Goal: Information Seeking & Learning: Learn about a topic

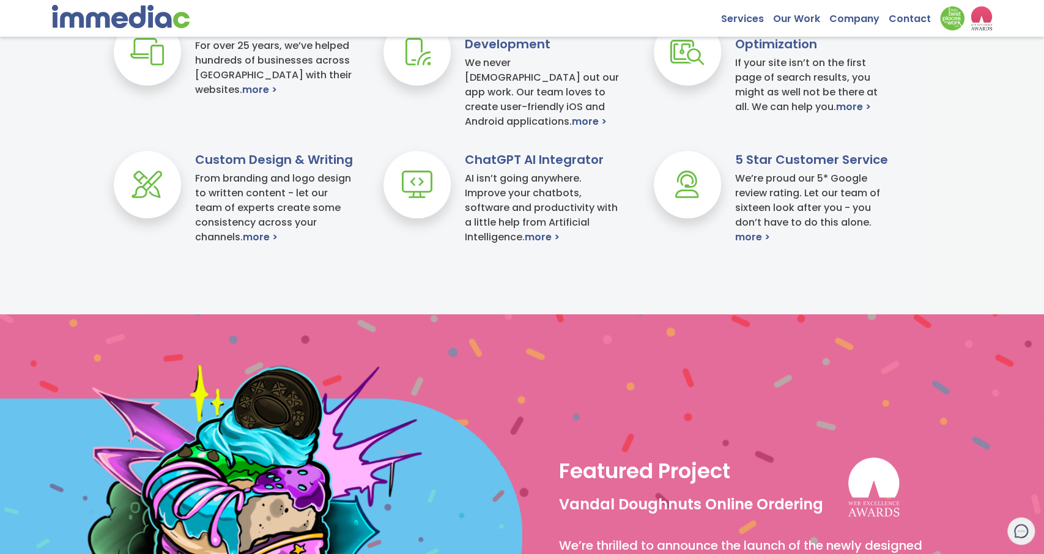
scroll to position [509, 0]
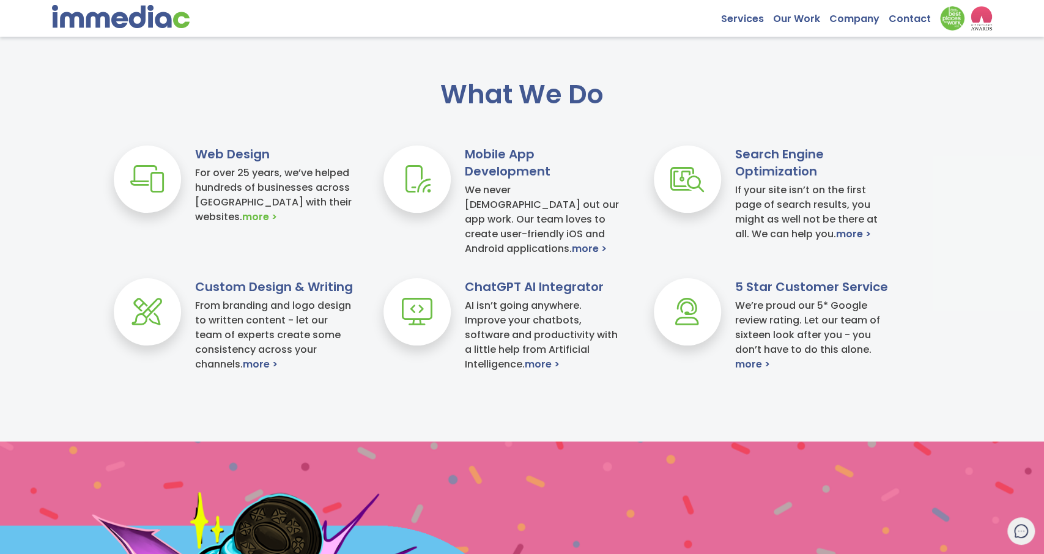
click at [242, 218] on link "more >" at bounding box center [259, 217] width 35 height 15
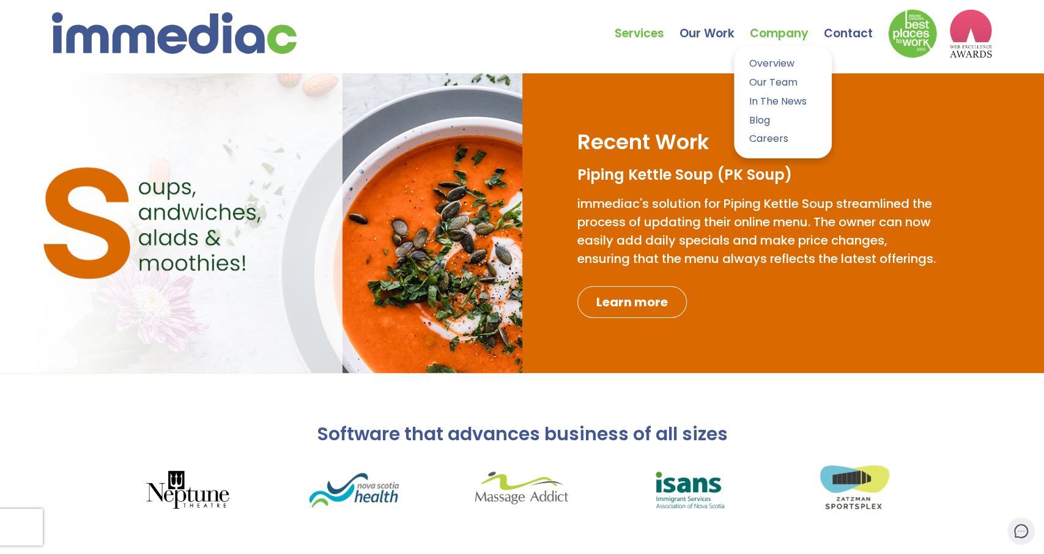
click at [790, 32] on link "Company" at bounding box center [787, 24] width 74 height 43
click at [706, 37] on link "Our Work" at bounding box center [714, 24] width 70 height 43
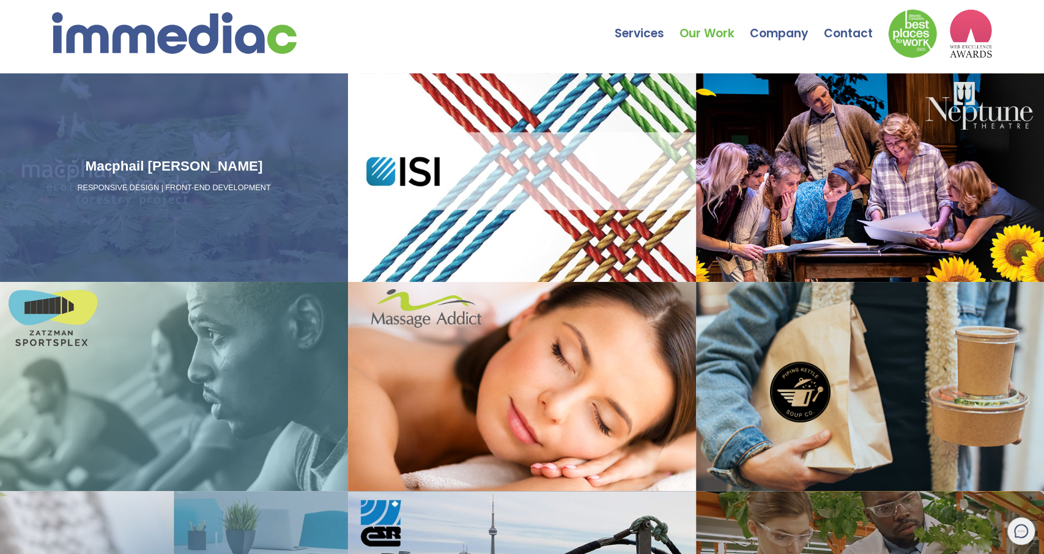
click at [225, 184] on div "Macphail Woods RESPONSIVE DESIGN | FRONT-END DEVELOPMENT" at bounding box center [174, 177] width 348 height 208
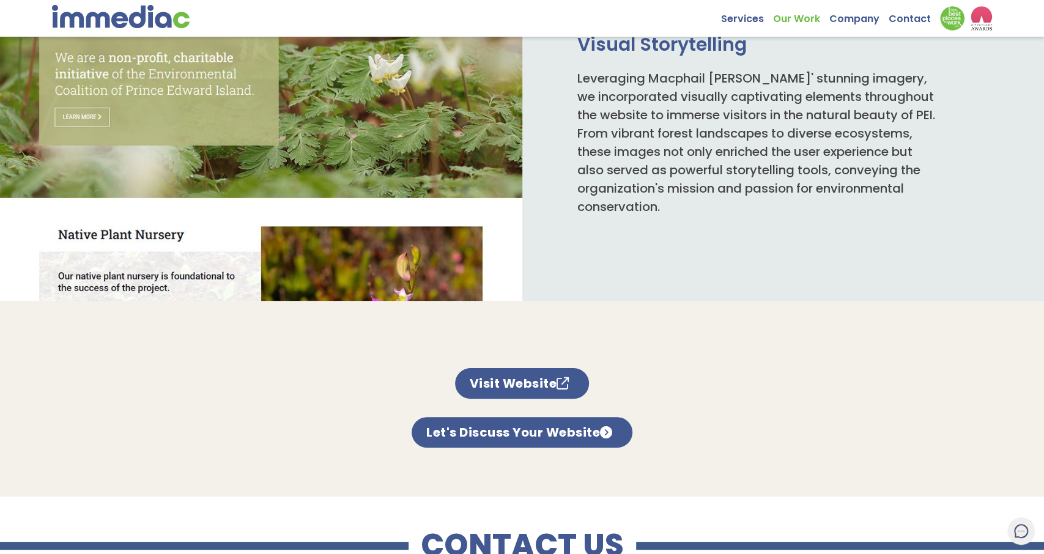
scroll to position [744, 0]
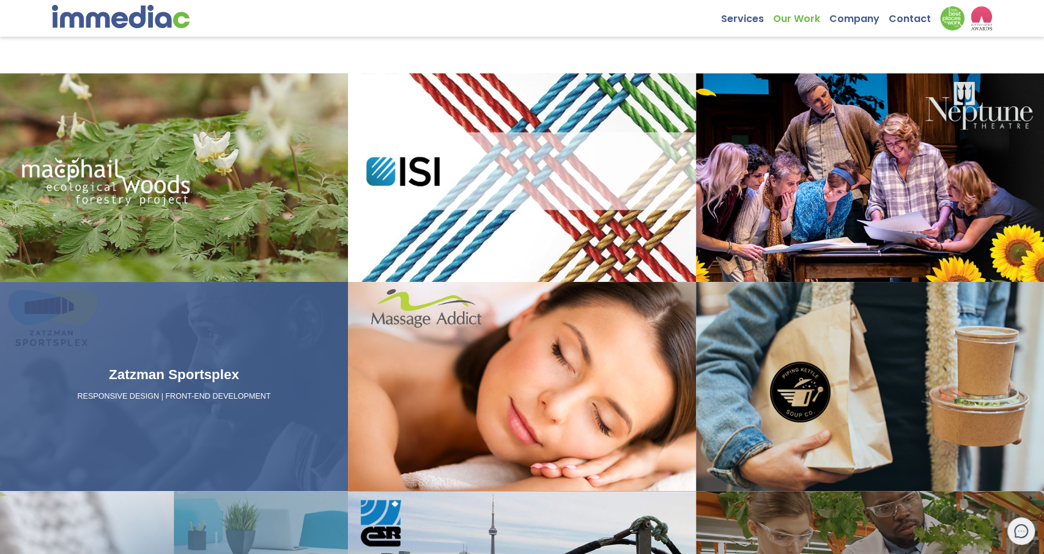
scroll to position [254, 0]
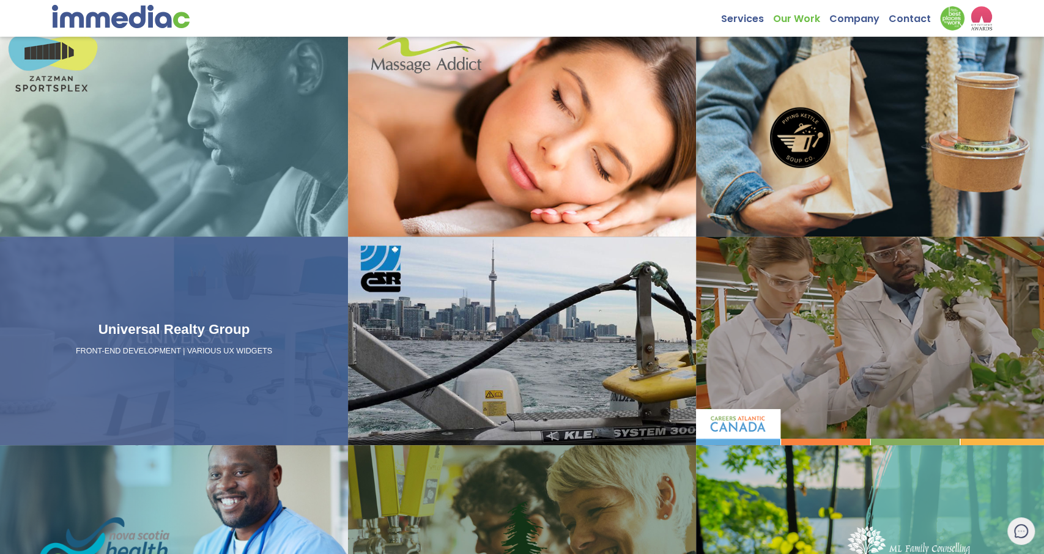
click at [265, 268] on div "Universal Realty Group FRONT-END DEVELOPMENT | VARIOUS UX WIDGETS" at bounding box center [174, 341] width 348 height 208
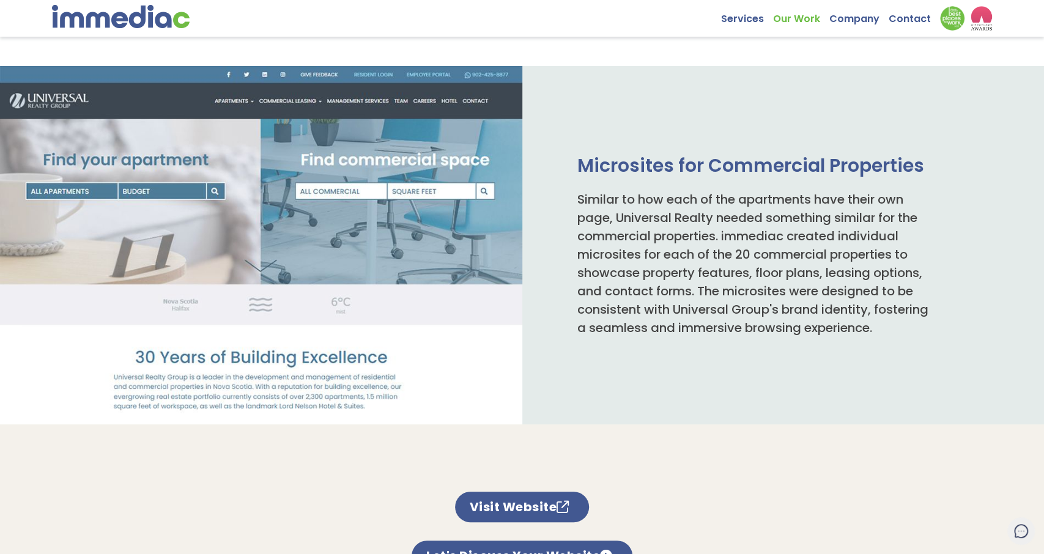
scroll to position [786, 0]
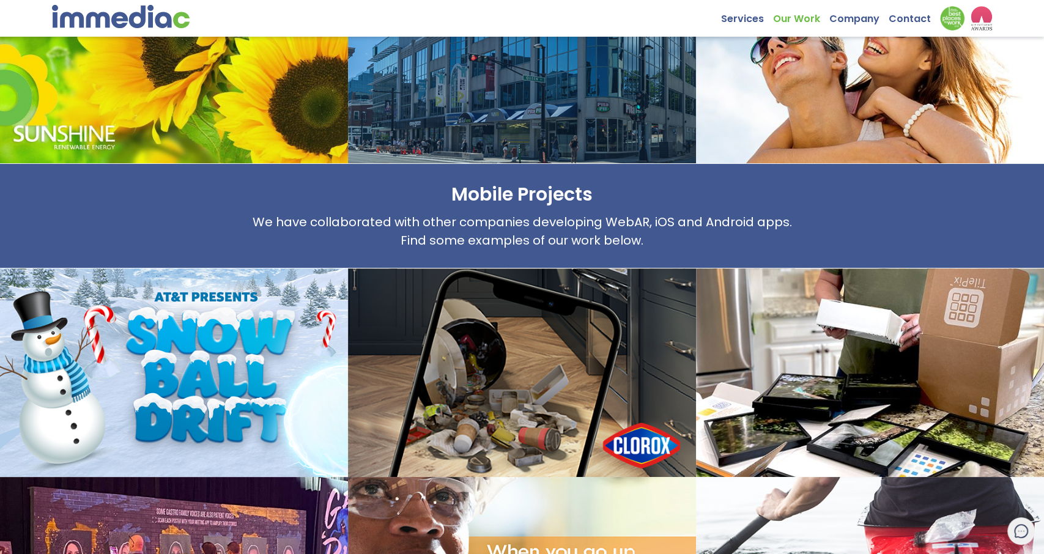
scroll to position [827, 0]
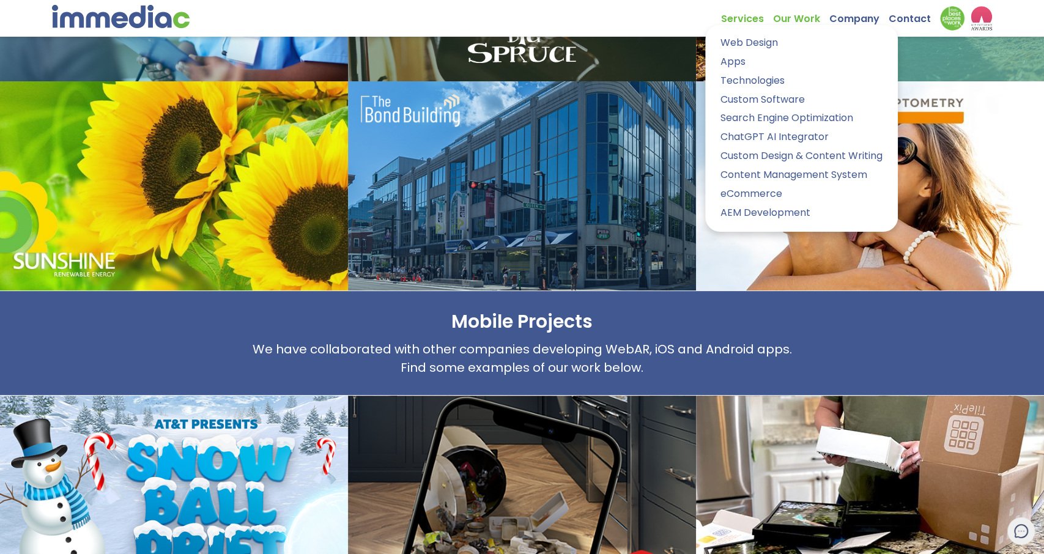
click at [758, 27] on ul "Services Web Design Apps Technologies Custom Software Search Engine Optimizatio…" at bounding box center [856, 18] width 271 height 24
click at [749, 20] on link "Services" at bounding box center [747, 15] width 52 height 19
click at [750, 40] on link "Web Design" at bounding box center [801, 43] width 174 height 18
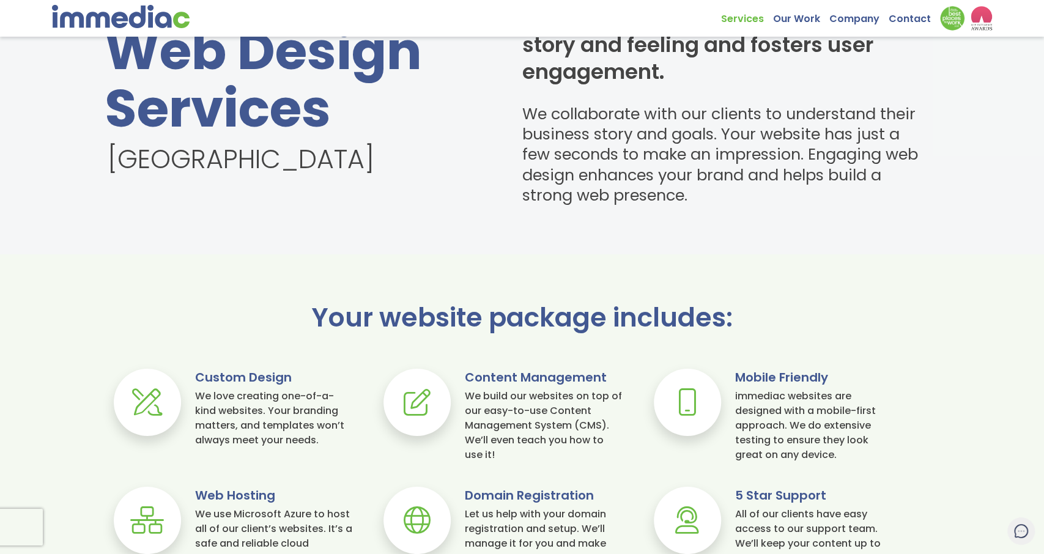
scroll to position [827, 0]
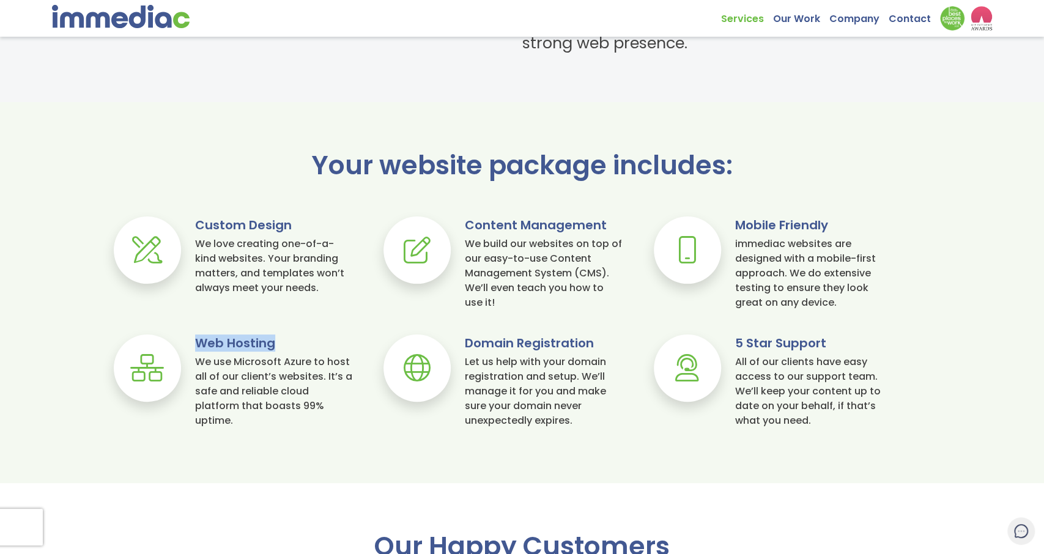
drag, startPoint x: 273, startPoint y: 344, endPoint x: 201, endPoint y: 342, distance: 72.2
click at [201, 342] on h3 "Web Hosting" at bounding box center [274, 342] width 158 height 17
click at [349, 435] on div "Your website package includes: Custom Design We love creating one-of-a-kind web…" at bounding box center [522, 301] width 1044 height 301
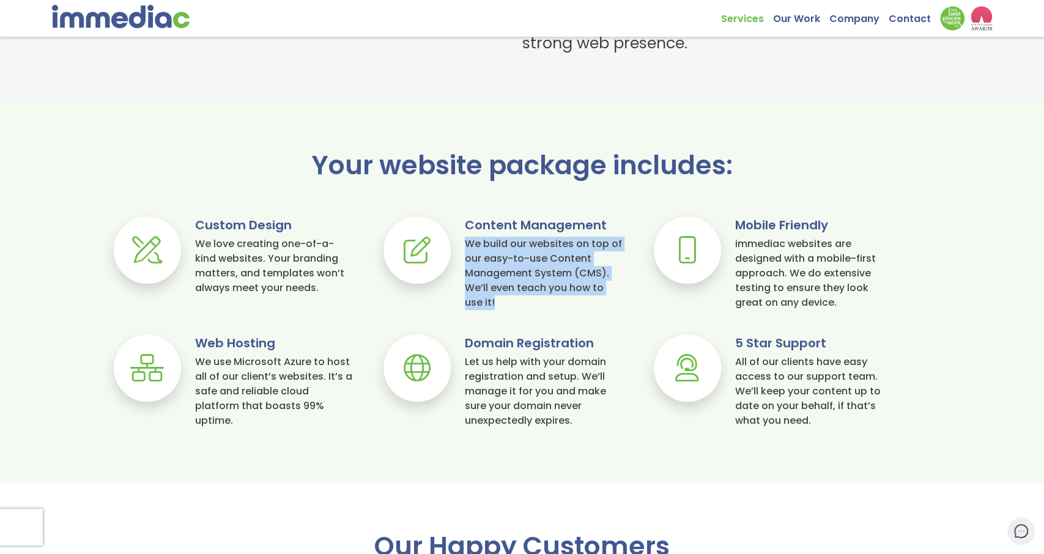
drag, startPoint x: 520, startPoint y: 305, endPoint x: 467, endPoint y: 243, distance: 81.5
click at [467, 243] on div "We build our websites on top of our easy-to-use Content Management System (CMS)…" at bounding box center [544, 273] width 158 height 73
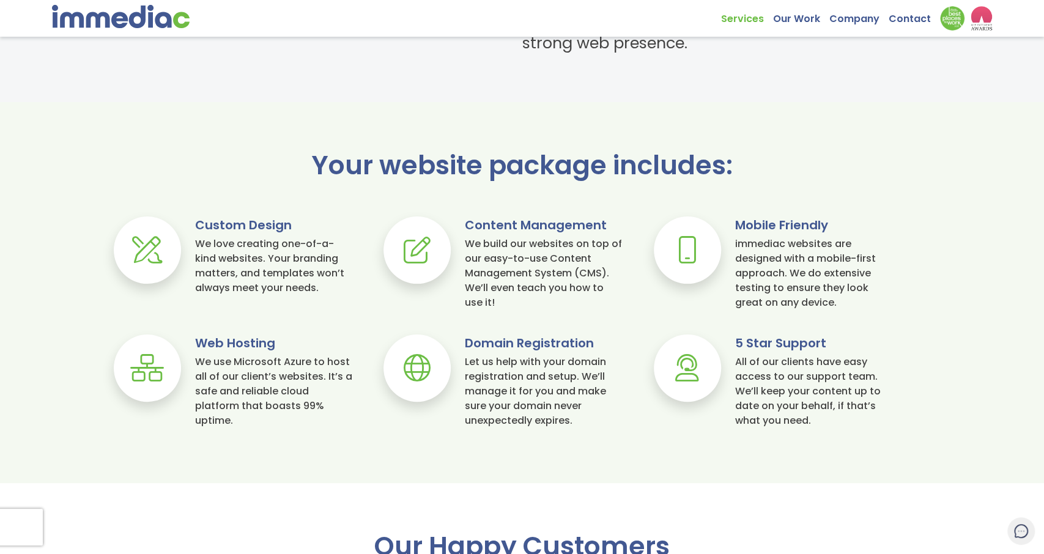
click at [519, 320] on div "Your website package includes: Custom Design We love creating one-of-a-kind web…" at bounding box center [522, 301] width 1044 height 301
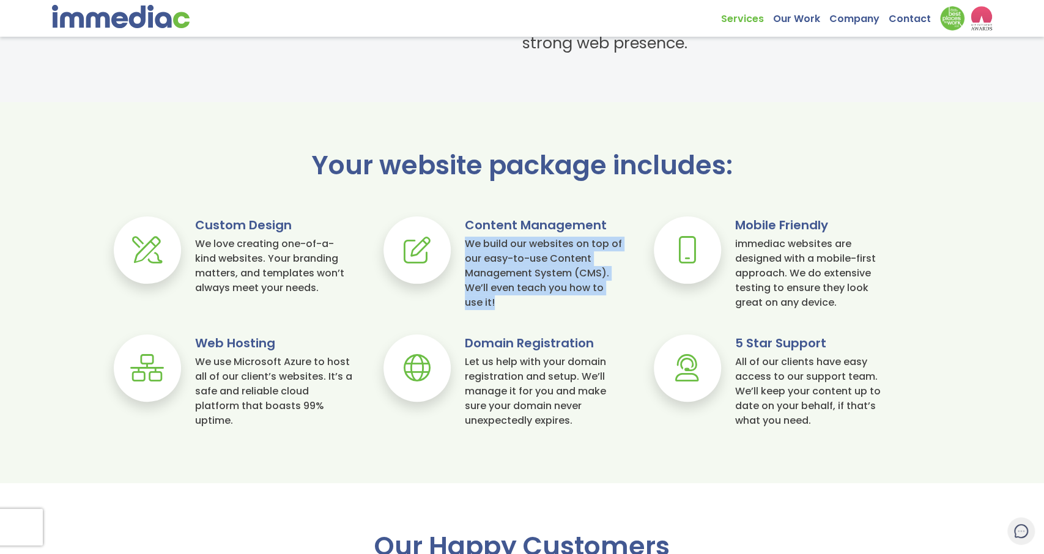
drag, startPoint x: 496, startPoint y: 303, endPoint x: 468, endPoint y: 246, distance: 62.9
click at [468, 246] on div "We build our websites on top of our easy-to-use Content Management System (CMS)…" at bounding box center [544, 273] width 158 height 73
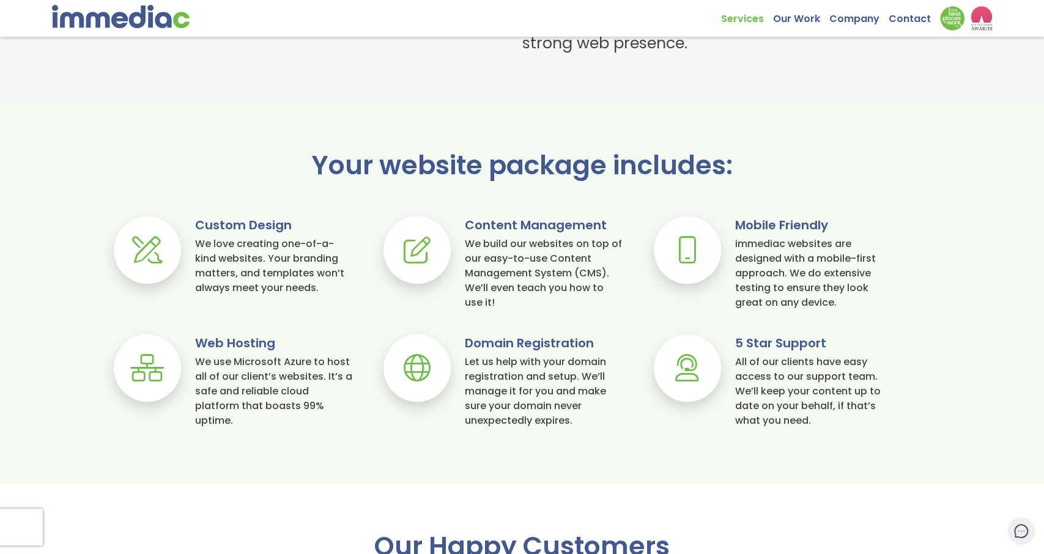
click at [567, 334] on h3 "Domain Registration" at bounding box center [544, 342] width 158 height 17
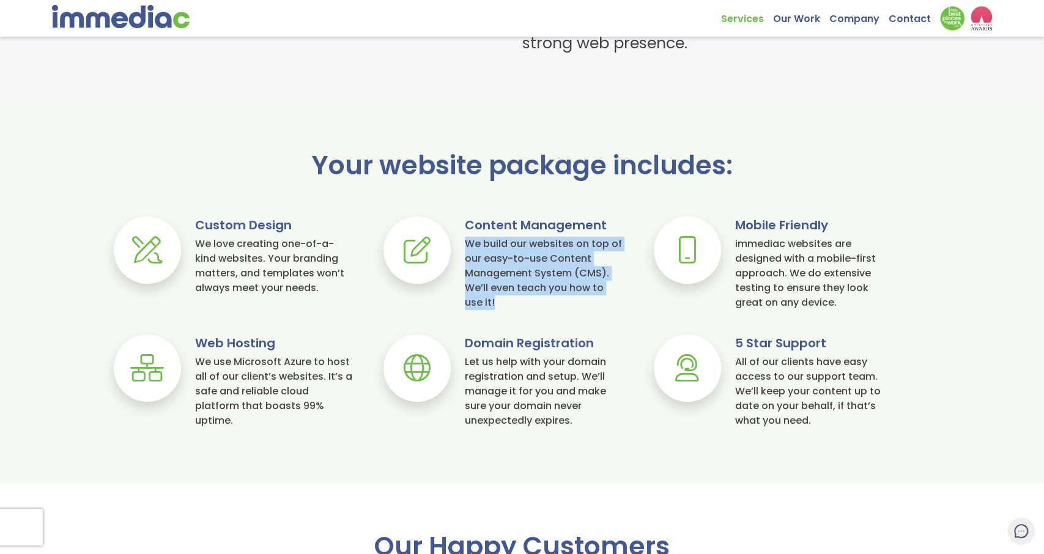
drag, startPoint x: 467, startPoint y: 242, endPoint x: 485, endPoint y: 298, distance: 58.6
click at [485, 298] on div "We build our websites on top of our easy-to-use Content Management System (CMS)…" at bounding box center [544, 273] width 158 height 73
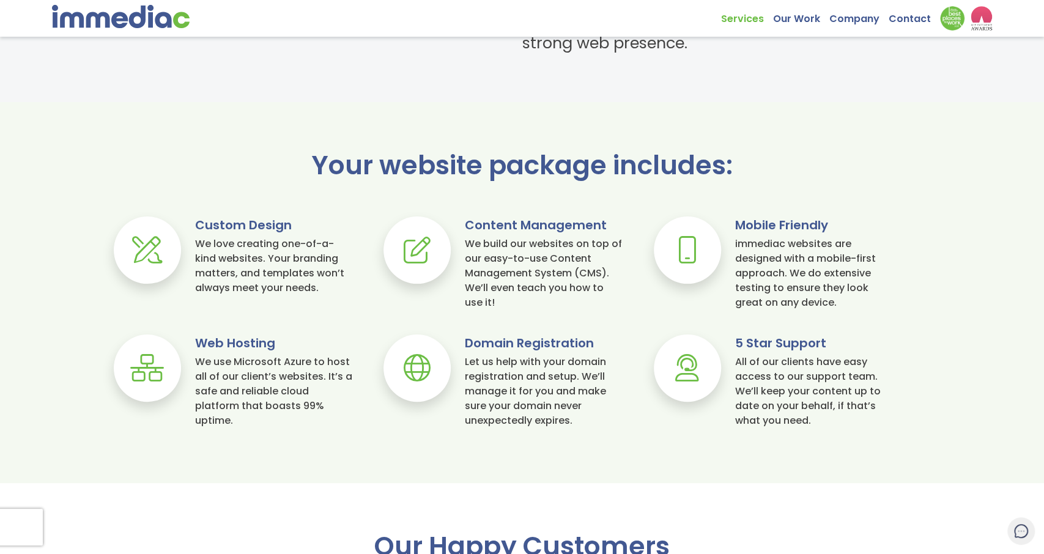
click at [492, 309] on div "We build our websites on top of our easy-to-use Content Management System (CMS)…" at bounding box center [544, 273] width 158 height 73
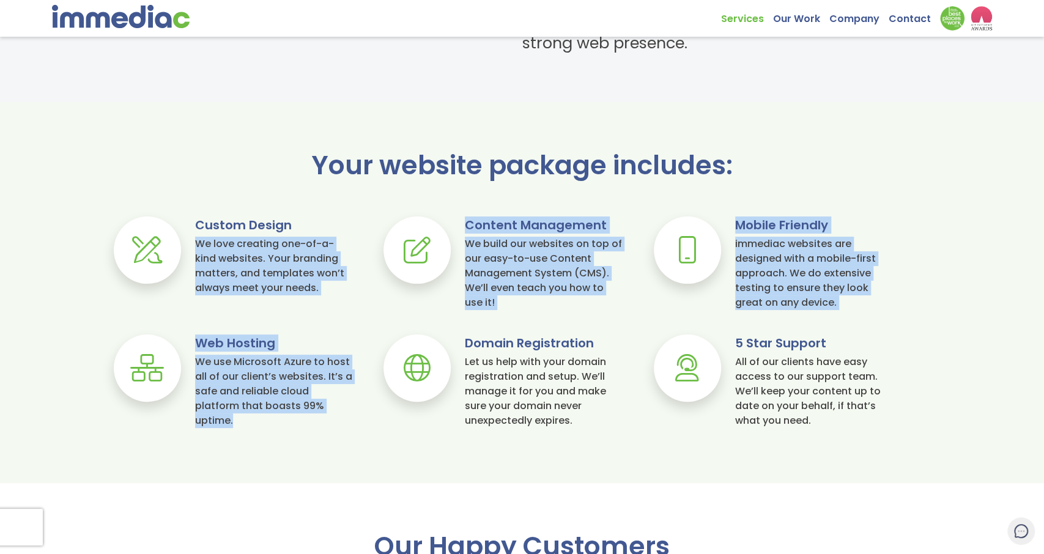
drag, startPoint x: 356, startPoint y: 224, endPoint x: 353, endPoint y: 401, distance: 176.7
click at [354, 415] on div "Your website package includes: Custom Design We love creating one-of-a-kind web…" at bounding box center [522, 301] width 1044 height 301
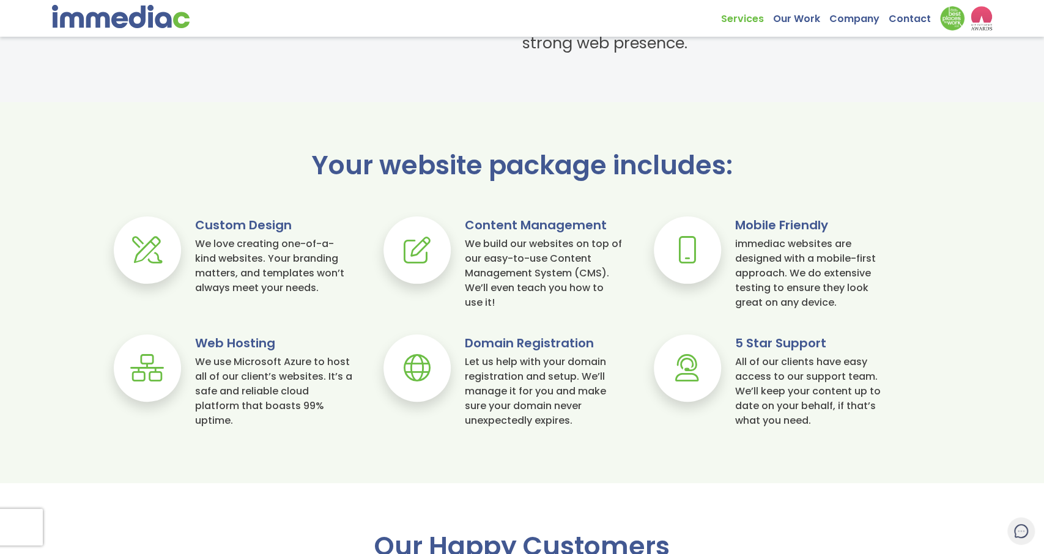
click at [355, 193] on div "Your website package includes: Custom Design We love creating one-of-a-kind web…" at bounding box center [522, 301] width 1044 height 301
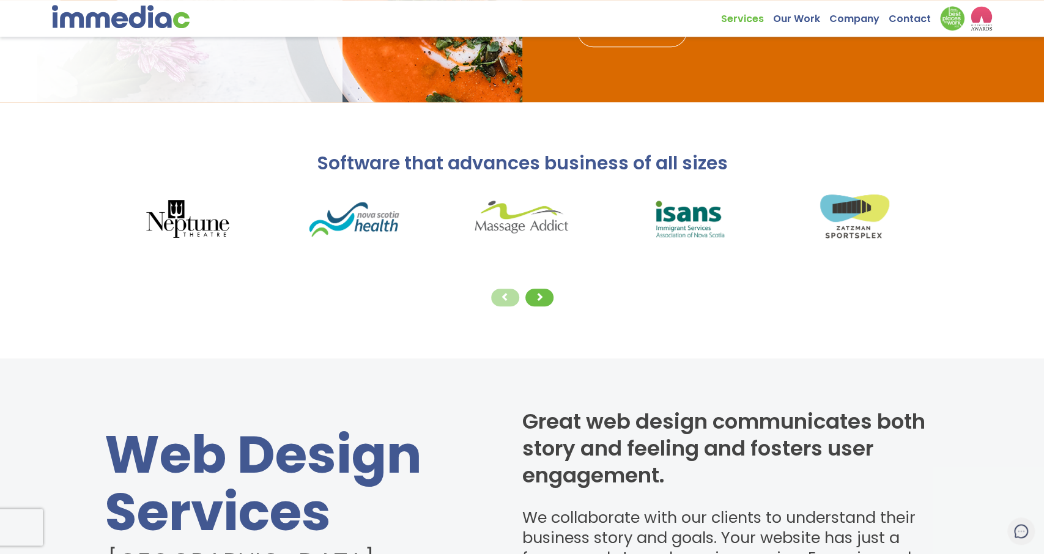
scroll to position [0, 0]
